Goal: Communication & Community: Answer question/provide support

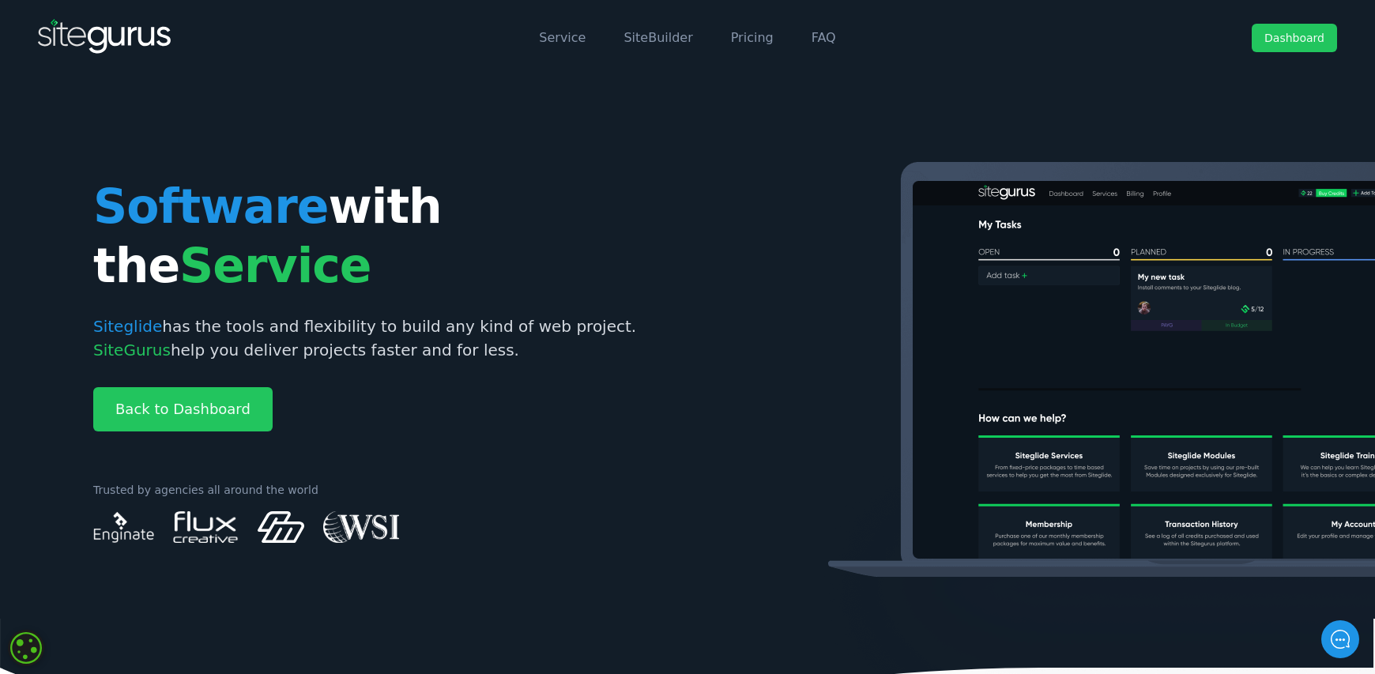
click at [1289, 47] on link "Dashboard" at bounding box center [1294, 38] width 85 height 28
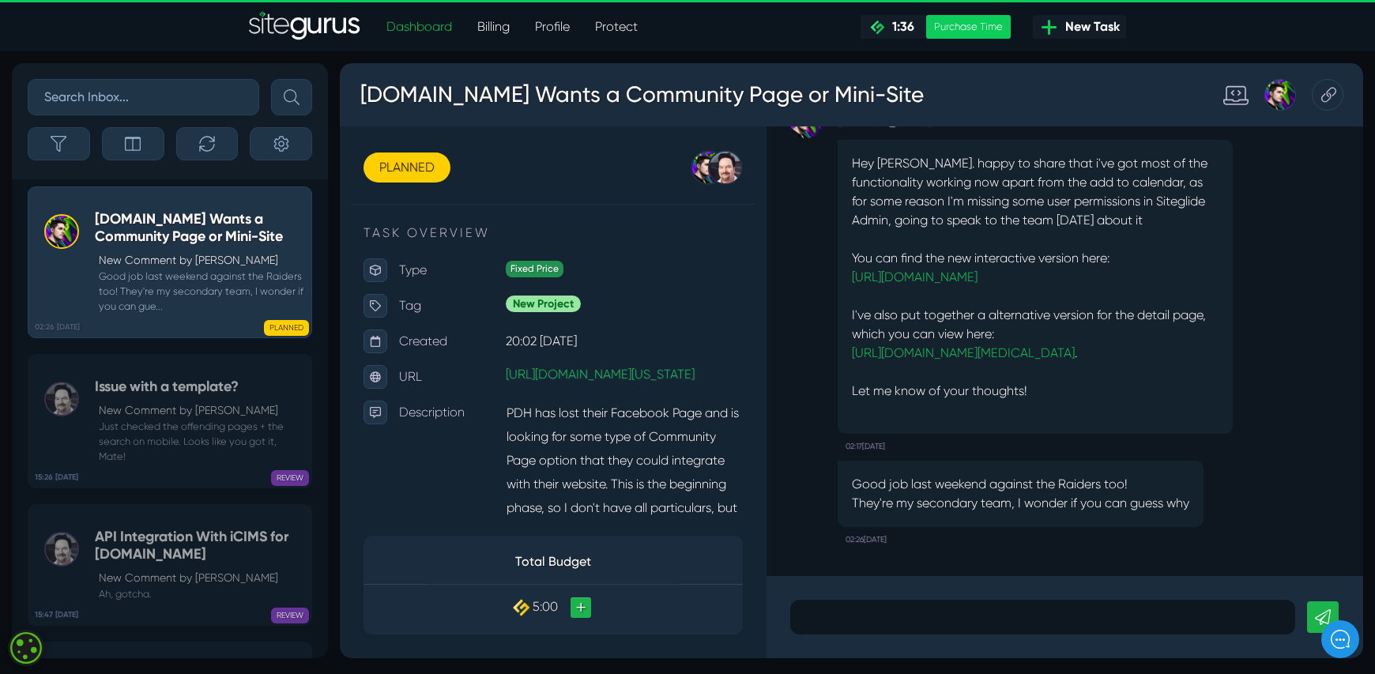
click at [874, 344] on p "[URL][DOMAIN_NAME][MEDICAL_DATA] ." at bounding box center [1035, 353] width 367 height 19
click at [873, 345] on link "https://www.pdh.org/about/post-temp-jc-alt/colorectal-cancer-prevention-get-scr…" at bounding box center [963, 352] width 223 height 15
click at [953, 269] on link "https://www.pdh.org/about/new-news-jc" at bounding box center [915, 276] width 126 height 15
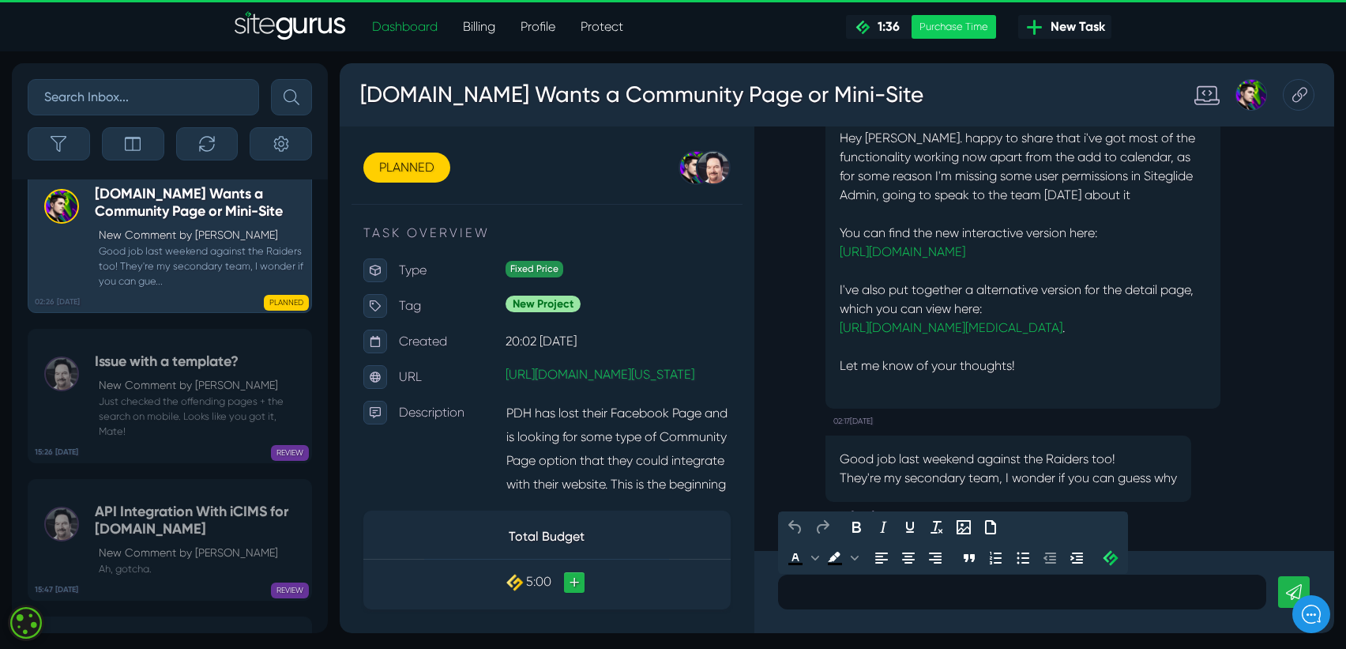
click at [830, 589] on p at bounding box center [1022, 591] width 465 height 19
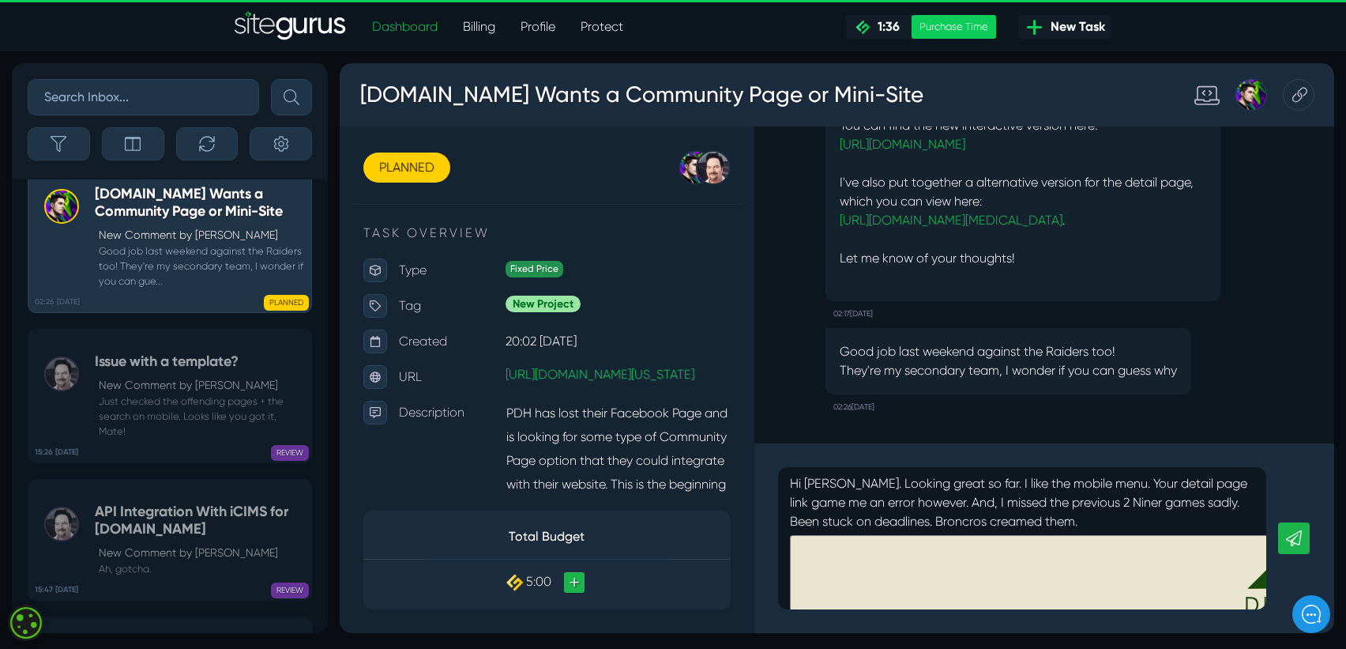
click at [1296, 539] on icon at bounding box center [1294, 538] width 16 height 16
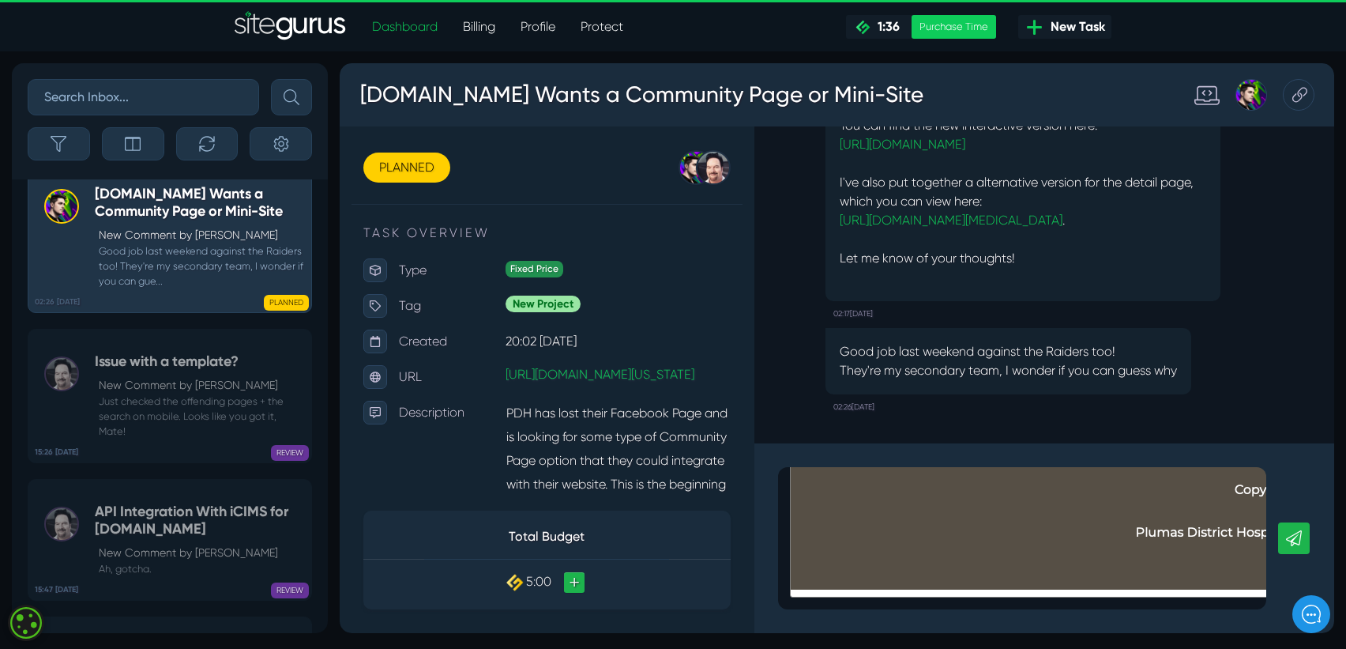
scroll to position [412, 0]
click at [1288, 540] on icon at bounding box center [1294, 538] width 16 height 16
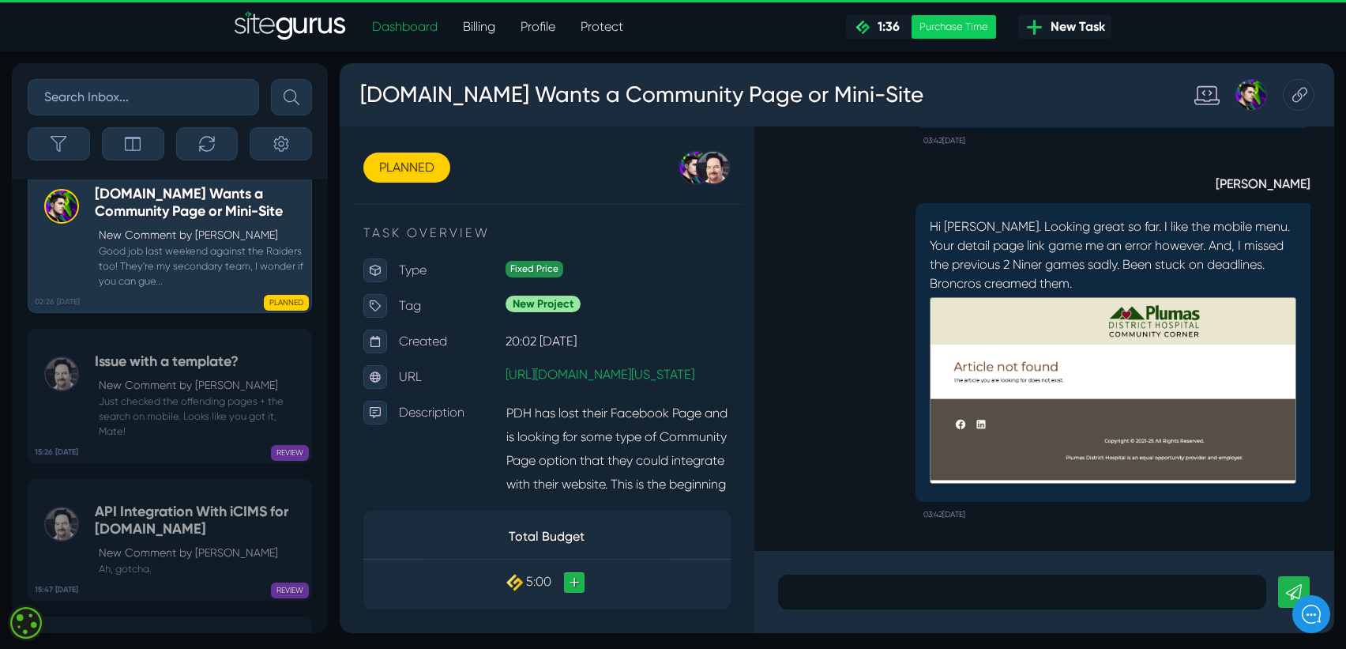
scroll to position [0, 0]
